Goal: Find specific page/section: Find specific page/section

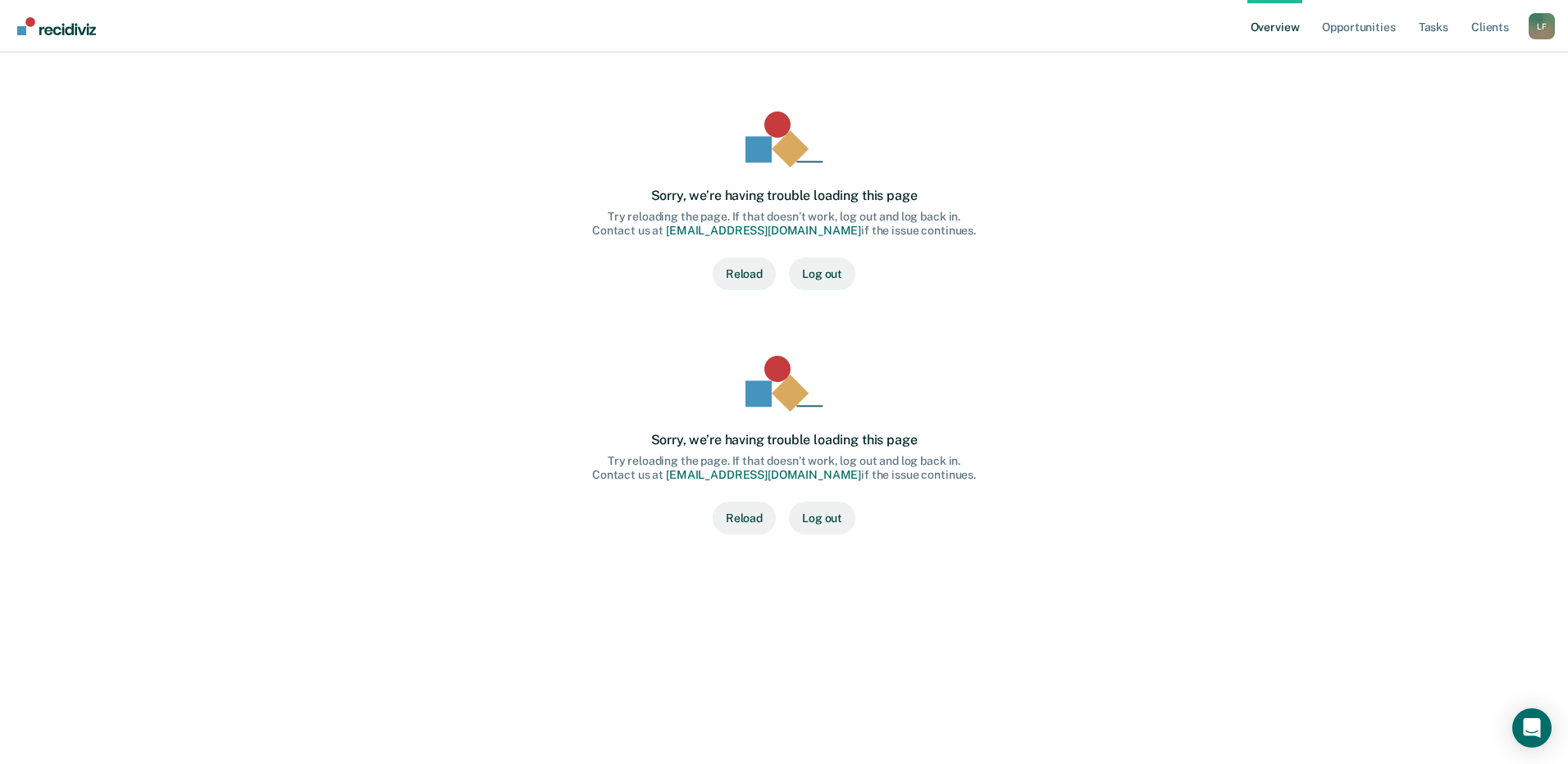
click at [758, 278] on button "Reload" at bounding box center [744, 273] width 63 height 33
click at [1386, 31] on link "Opportunities" at bounding box center [1358, 26] width 80 height 52
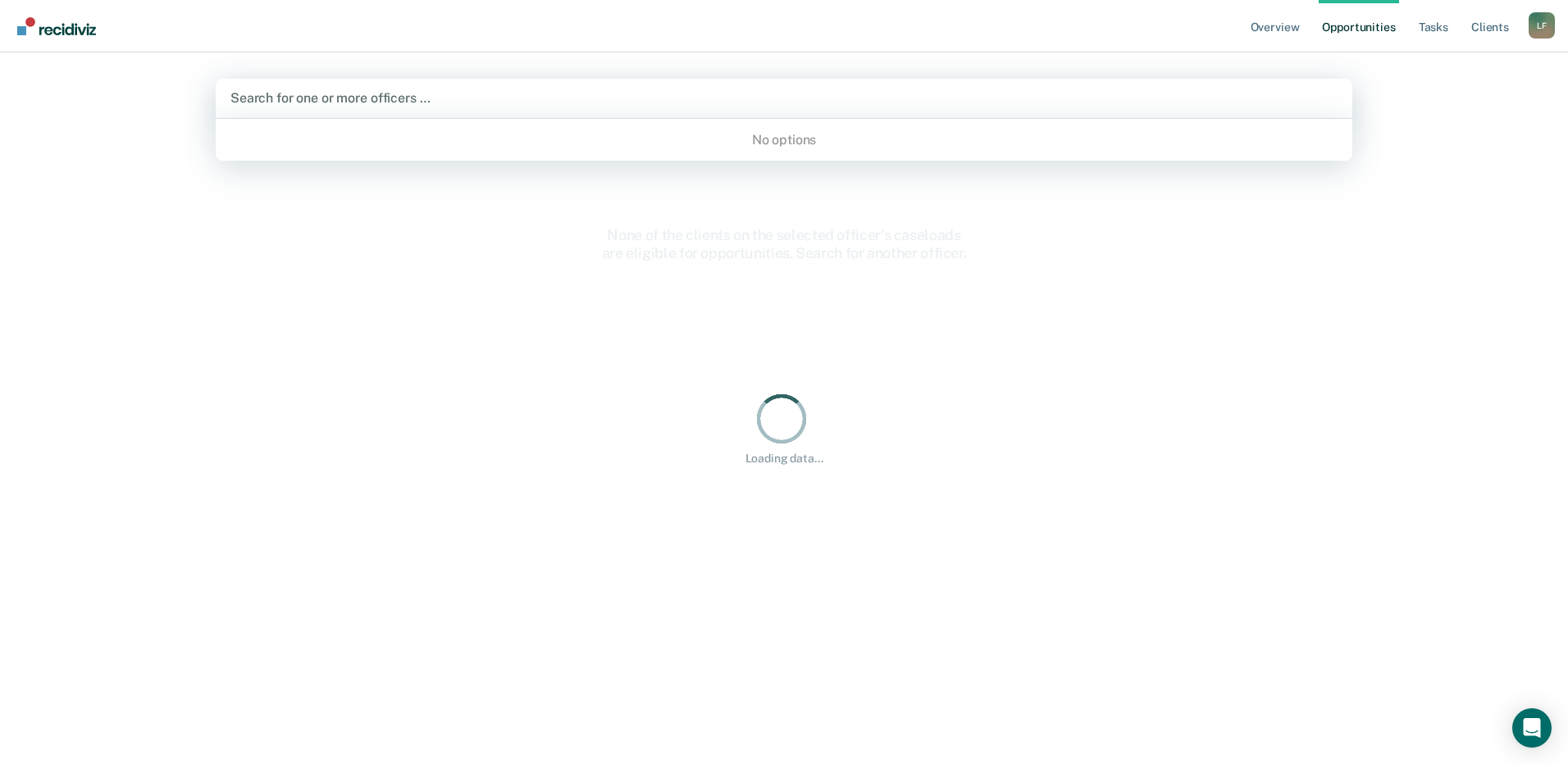
click at [454, 91] on div at bounding box center [784, 98] width 1107 height 19
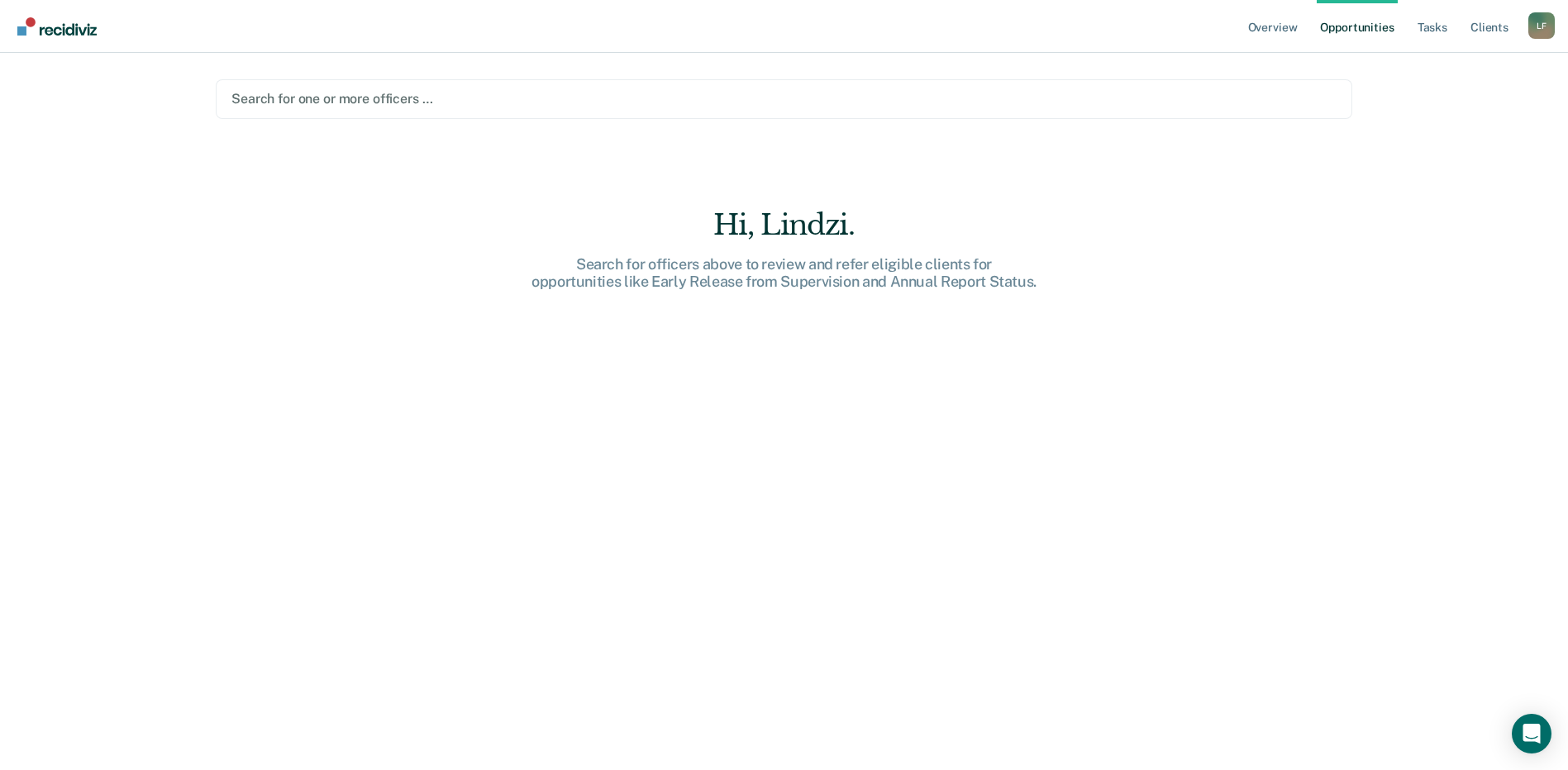
click at [413, 101] on div at bounding box center [784, 99] width 1106 height 19
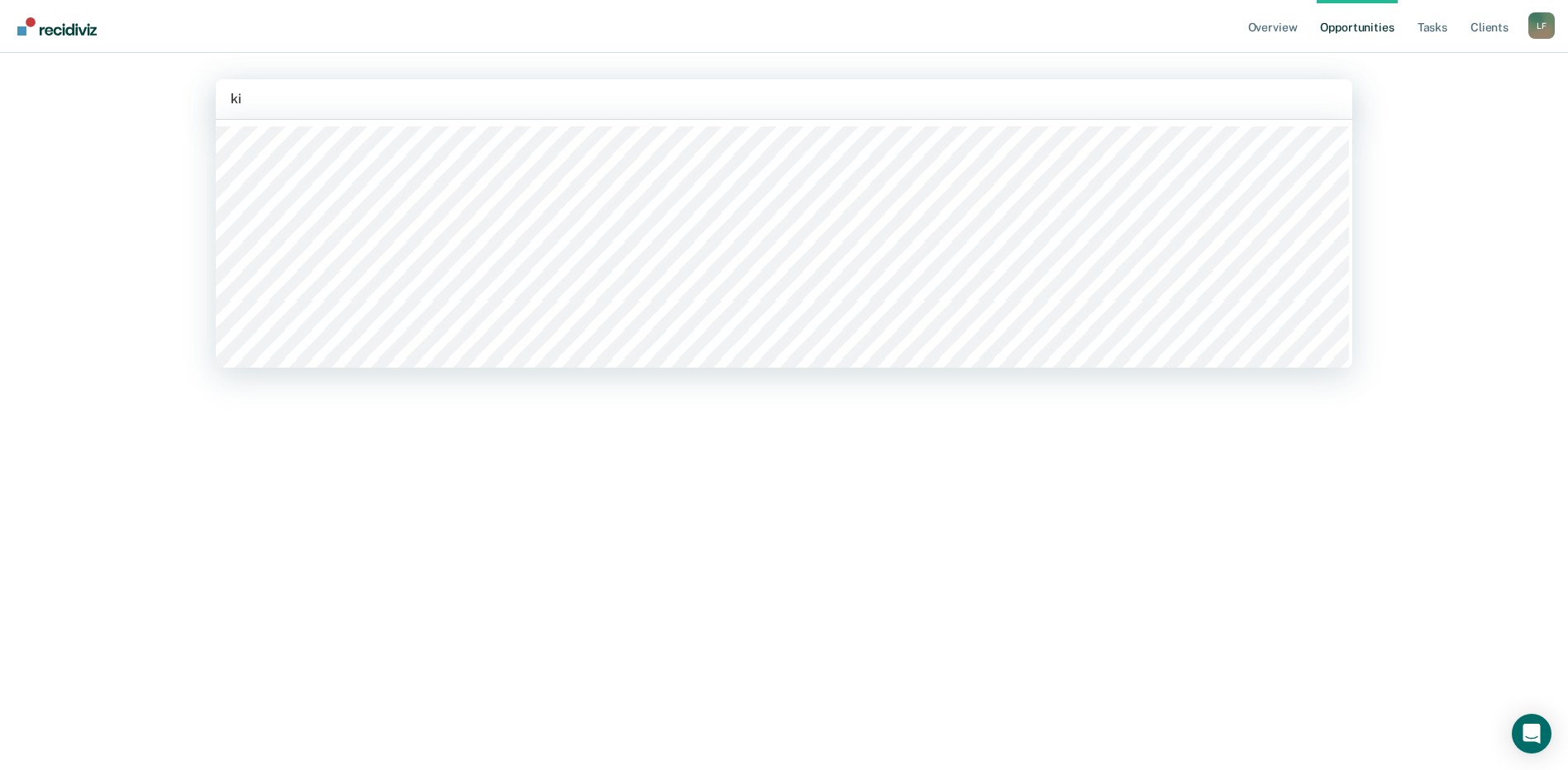
type input "kie"
